Goal: Check status: Check status

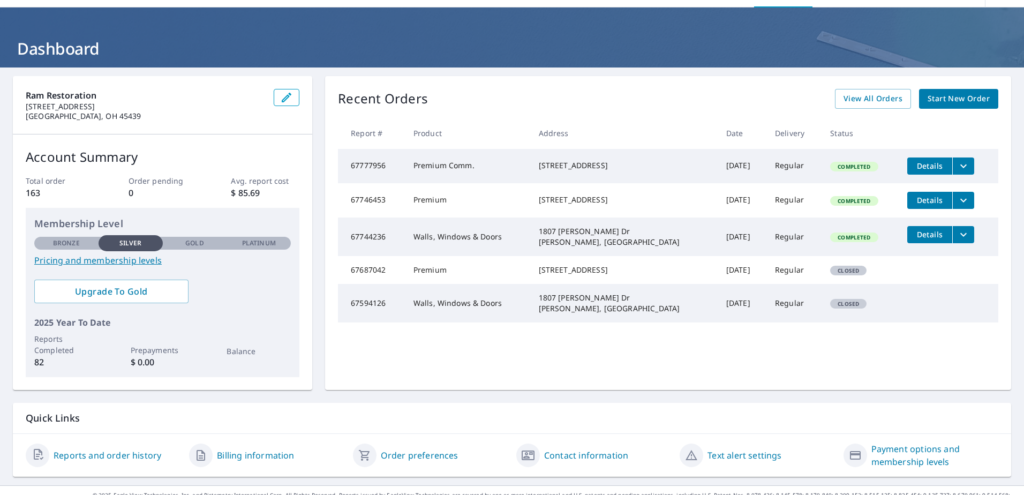
scroll to position [49, 0]
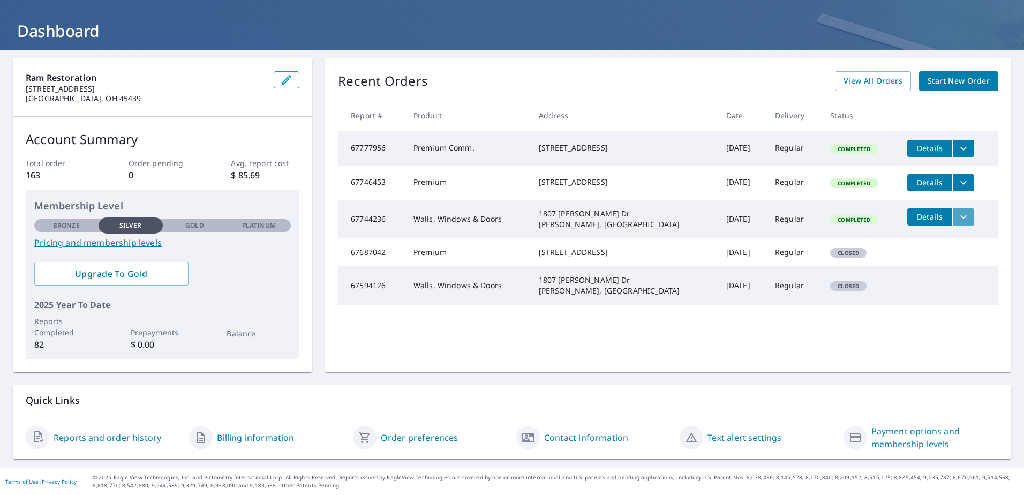
click at [957, 223] on icon "filesDropdownBtn-67744236" at bounding box center [963, 217] width 13 height 13
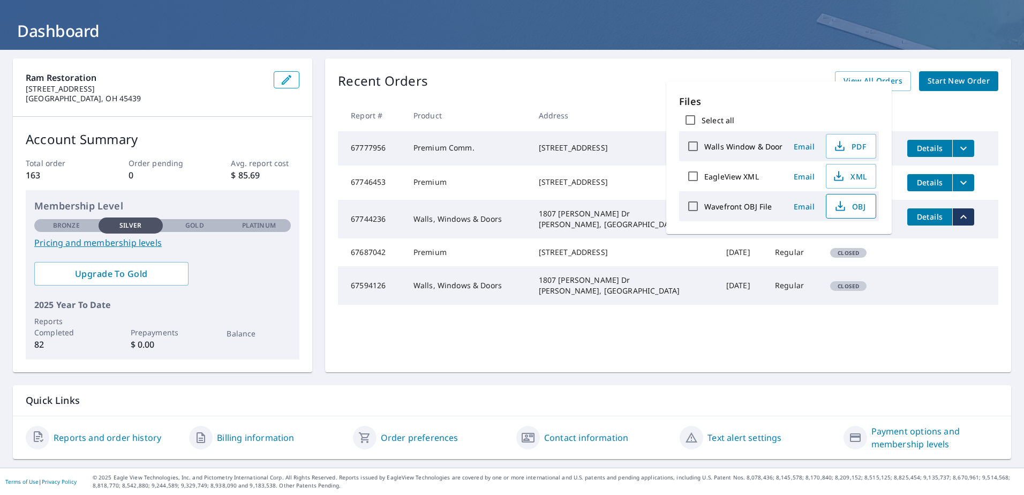
click at [859, 207] on span "OBJ" at bounding box center [850, 206] width 34 height 13
click at [767, 350] on div "Recent Orders View All Orders Start New Order Report # Product Address Date Del…" at bounding box center [668, 215] width 686 height 314
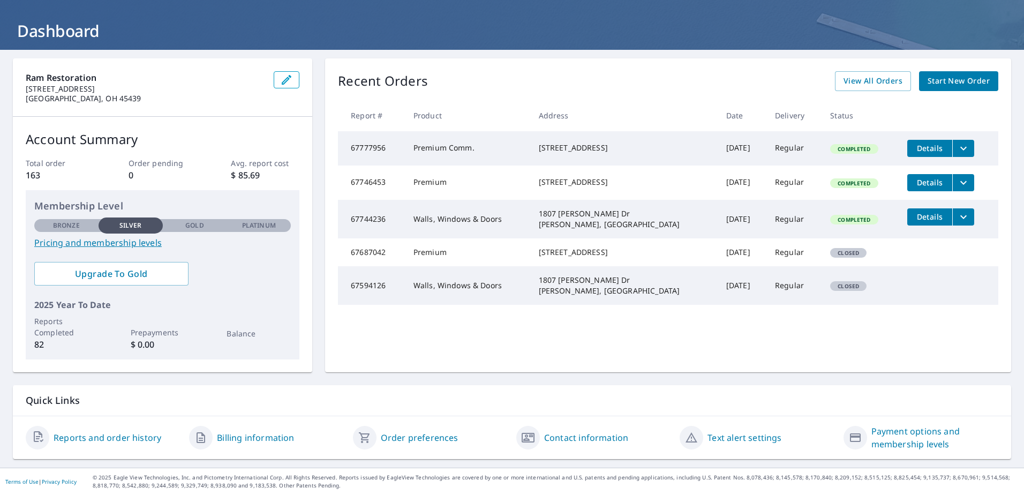
click at [957, 148] on icon "filesDropdownBtn-67777956" at bounding box center [963, 148] width 13 height 13
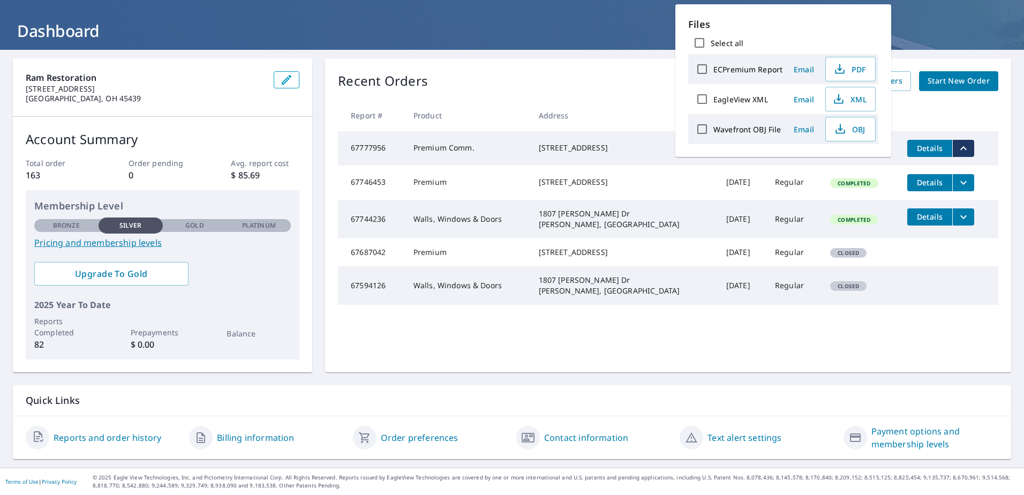
click at [955, 305] on tr "67594126 Walls, Windows & Doors 1807 [PERSON_NAME] [GEOGRAPHIC_DATA][PERSON_NAM…" at bounding box center [668, 285] width 661 height 39
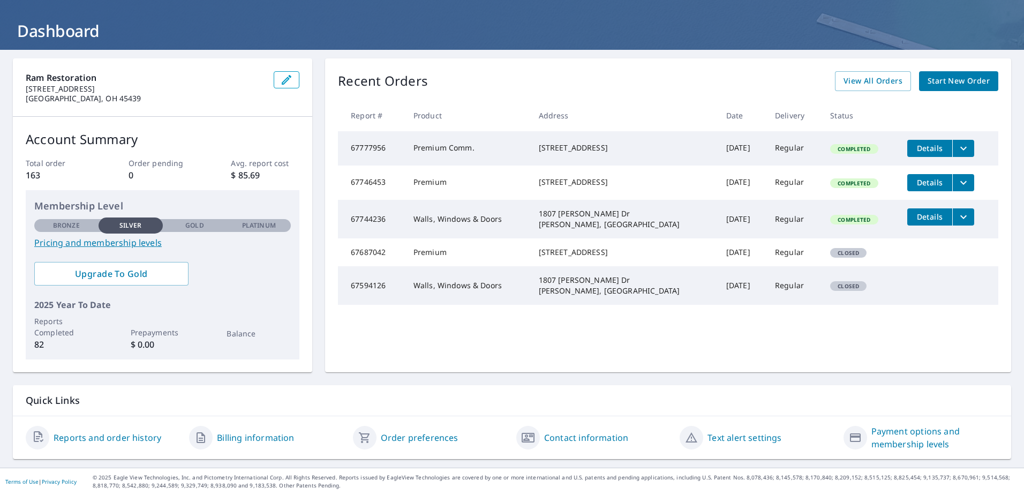
click at [924, 149] on span "Details" at bounding box center [930, 148] width 32 height 10
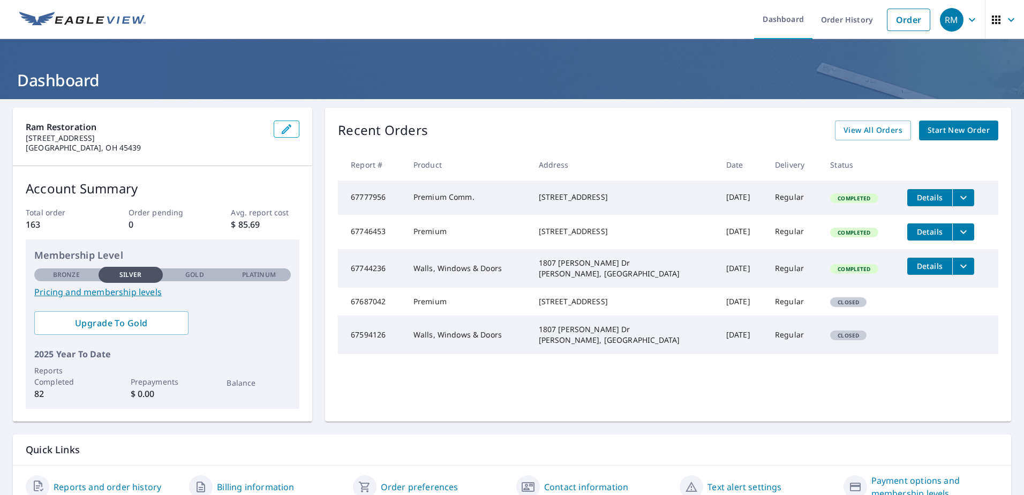
click at [917, 237] on span "Details" at bounding box center [930, 232] width 32 height 10
click at [914, 271] on span "Details" at bounding box center [930, 266] width 32 height 10
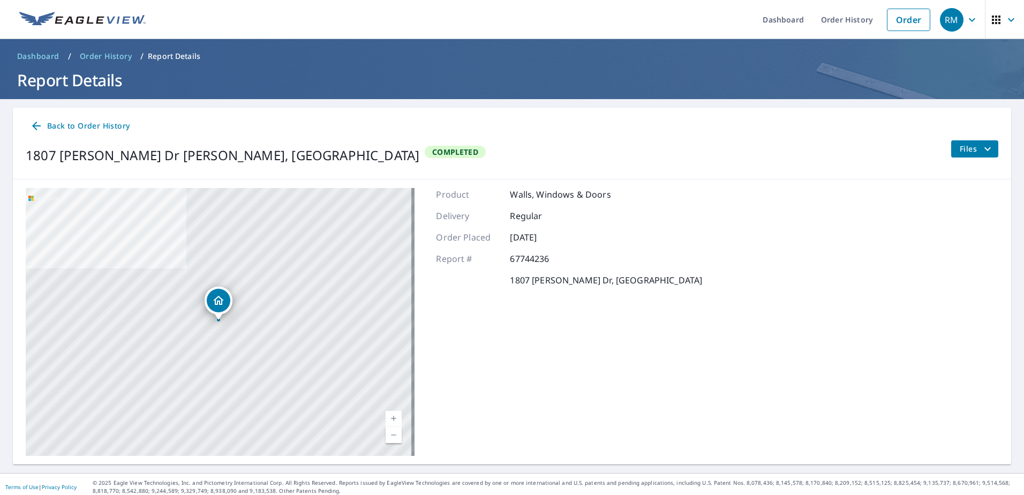
drag, startPoint x: 510, startPoint y: 184, endPoint x: 523, endPoint y: 182, distance: 13.0
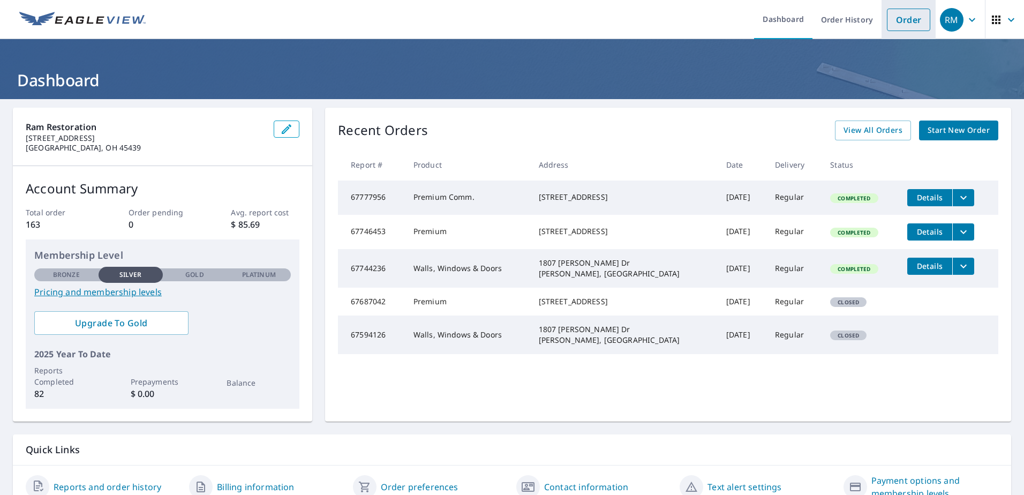
click at [905, 19] on link "Order" at bounding box center [908, 20] width 43 height 23
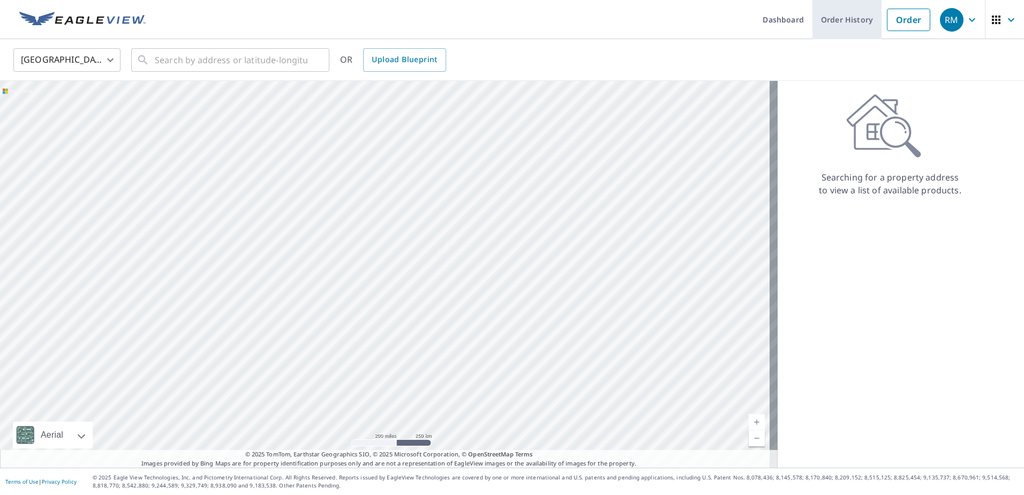
click at [842, 24] on link "Order History" at bounding box center [847, 19] width 69 height 39
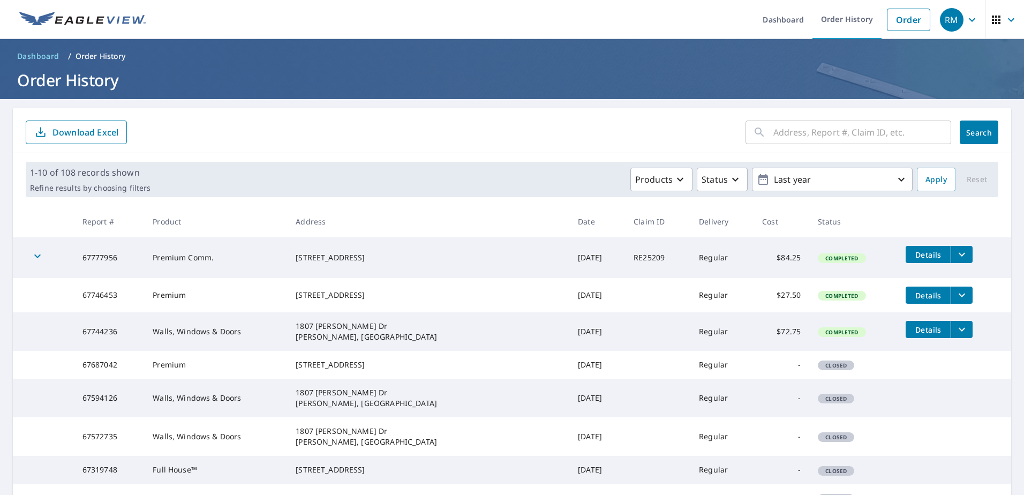
scroll to position [54, 0]
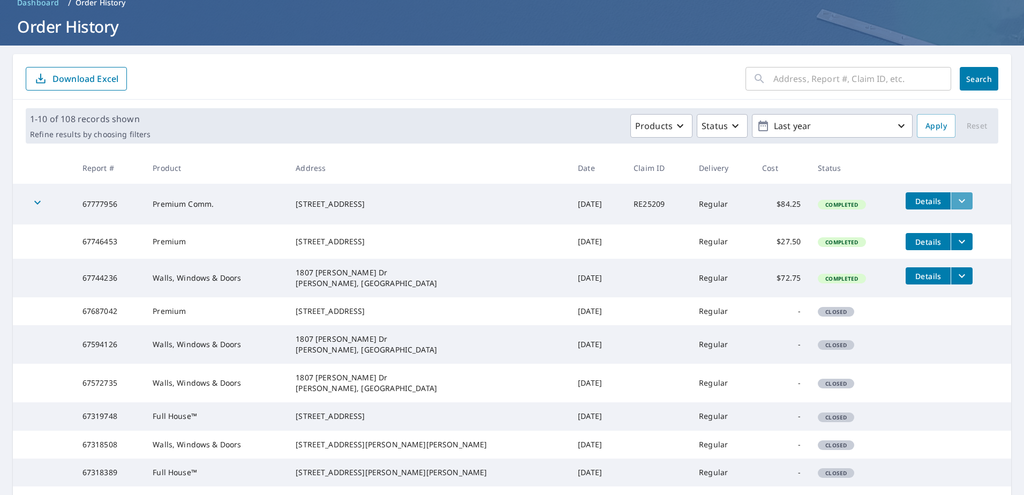
click at [959, 201] on icon "filesDropdownBtn-67777956" at bounding box center [962, 201] width 6 height 4
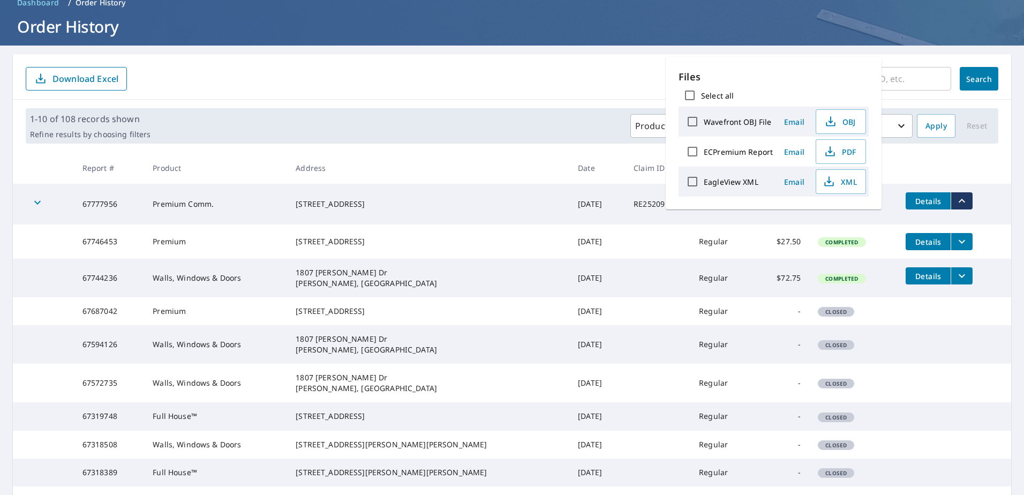
click at [615, 81] on form "​ Search Download Excel" at bounding box center [512, 79] width 973 height 24
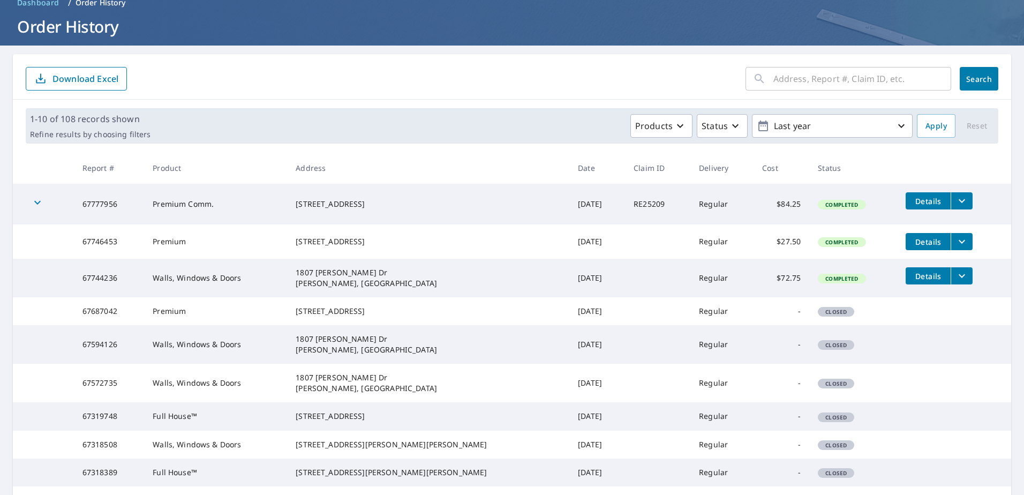
click at [34, 205] on icon "button" at bounding box center [37, 202] width 13 height 13
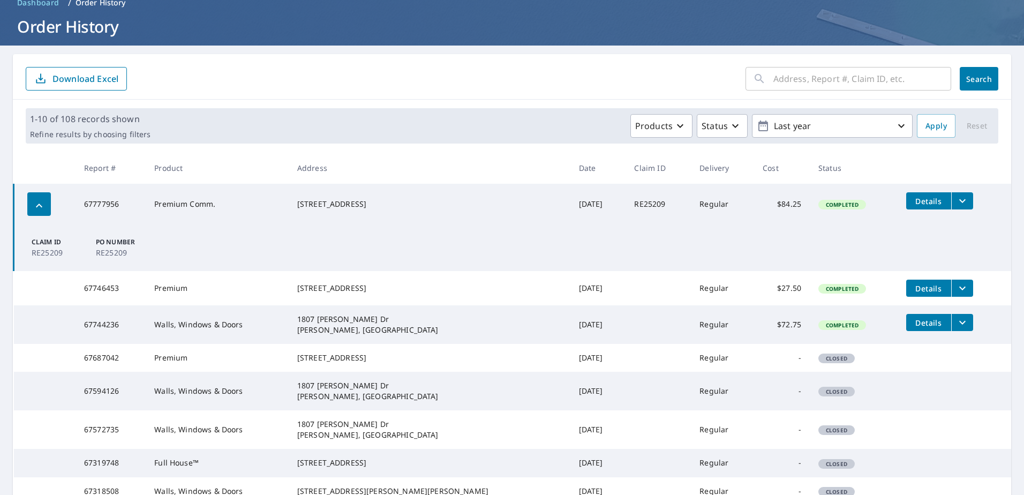
click at [68, 288] on td at bounding box center [45, 288] width 62 height 34
click at [46, 201] on div "button" at bounding box center [39, 204] width 24 height 24
